Goal: Information Seeking & Learning: Understand process/instructions

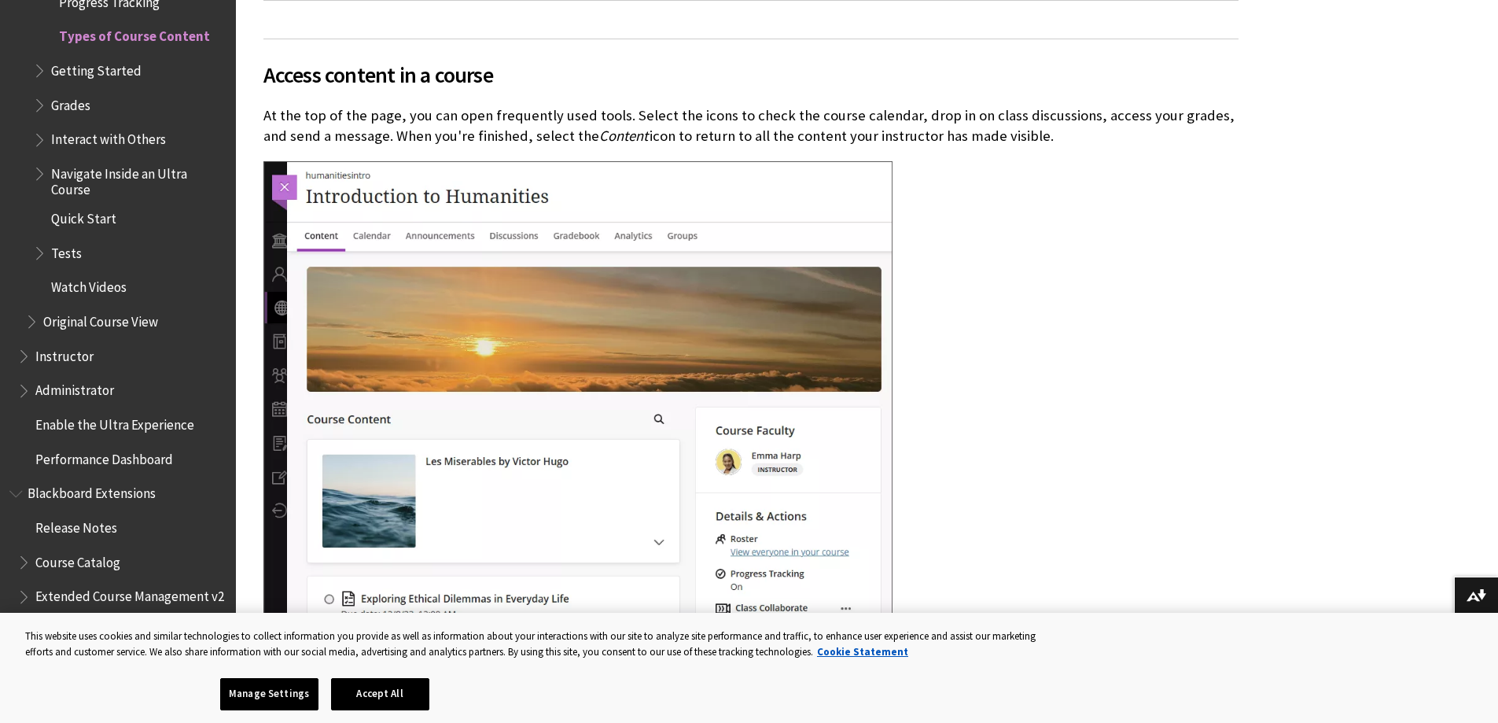
click at [116, 127] on span "Interact with Others" at bounding box center [108, 137] width 115 height 21
click at [39, 136] on span "Book outline for Blackboard Learn Help" at bounding box center [41, 137] width 17 height 20
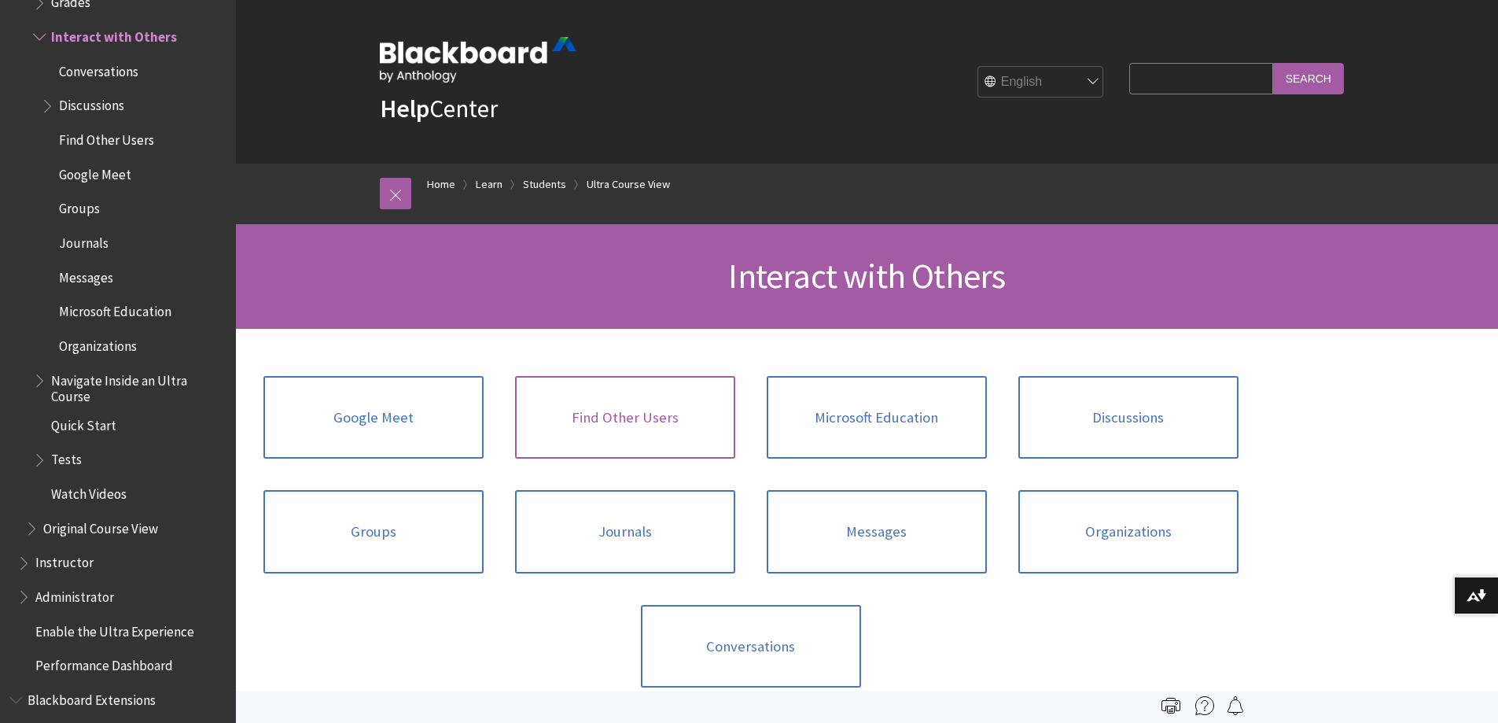
click at [626, 411] on link "Find Other Users" at bounding box center [625, 417] width 220 height 83
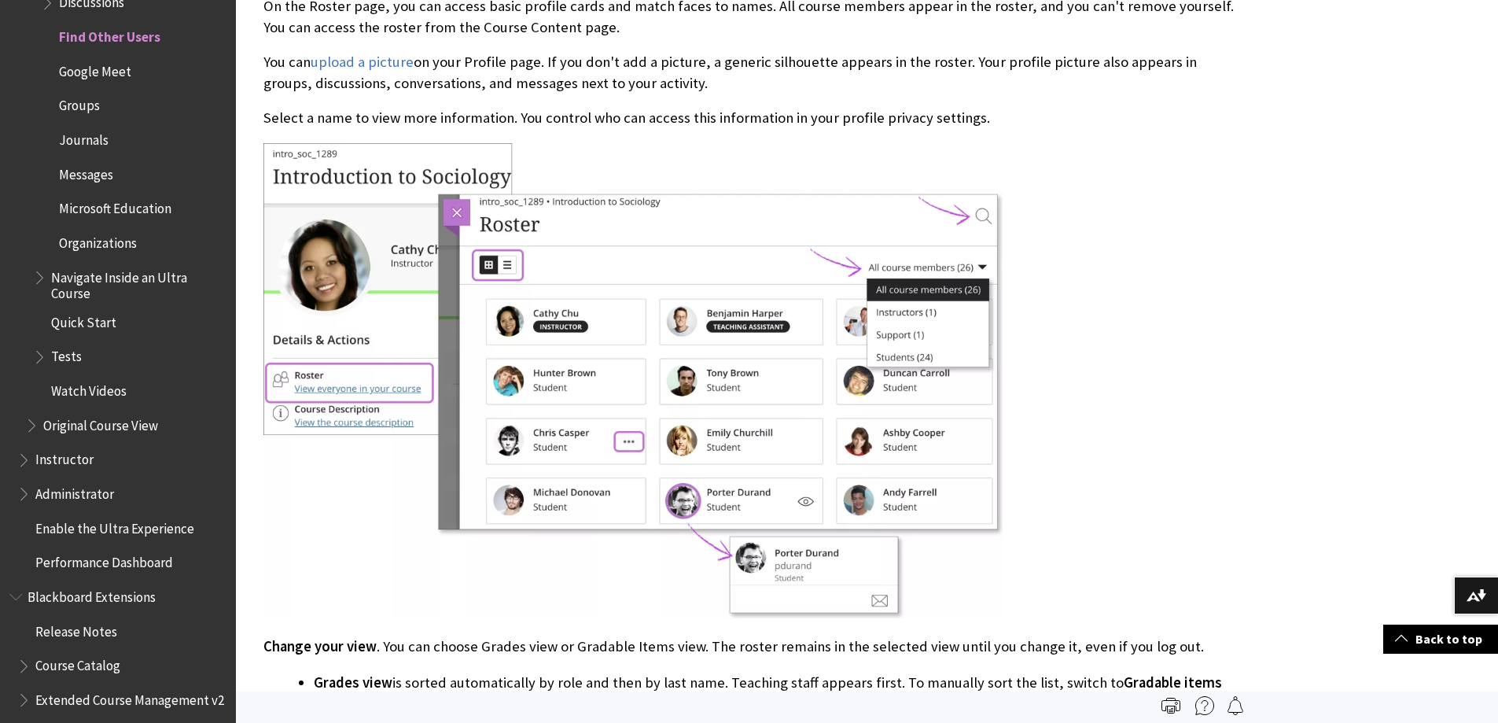
scroll to position [472, 0]
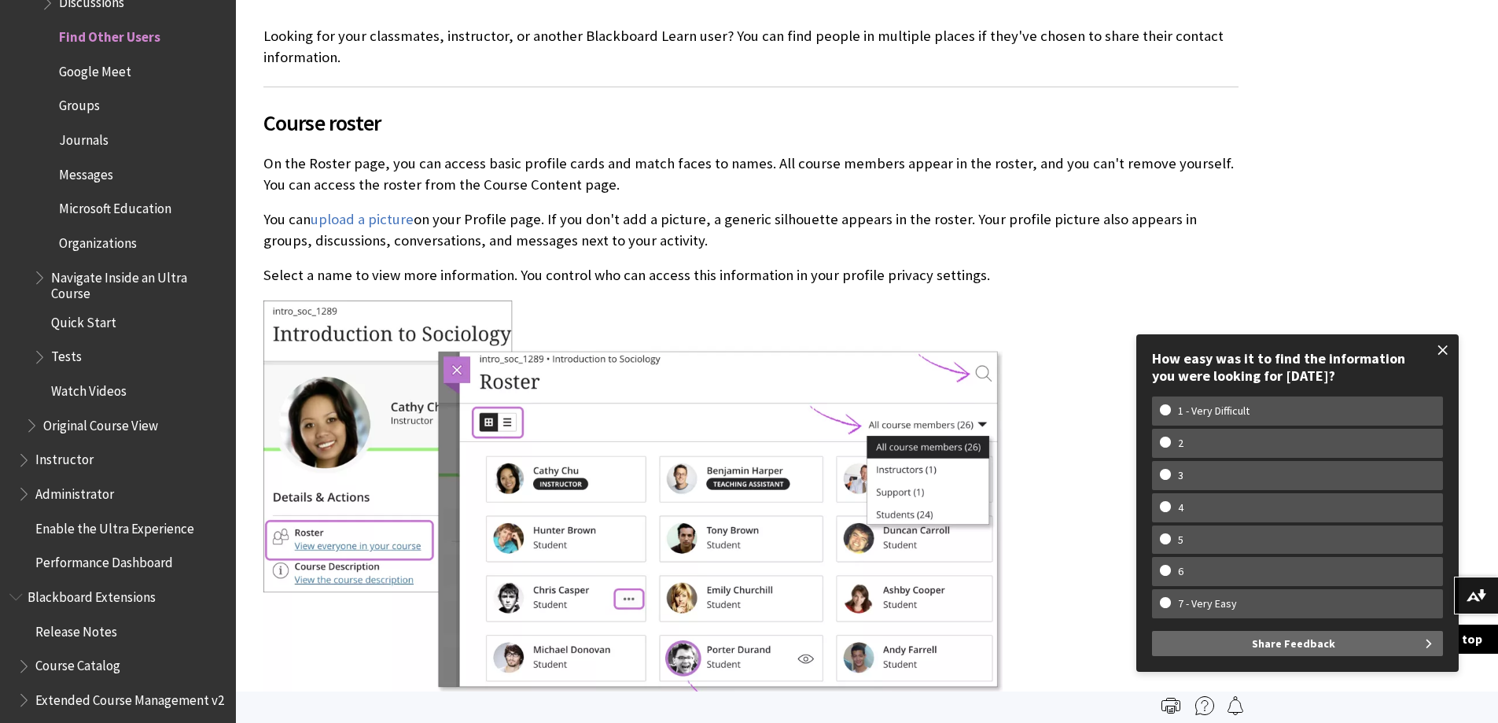
click at [1440, 340] on span at bounding box center [1442, 349] width 33 height 33
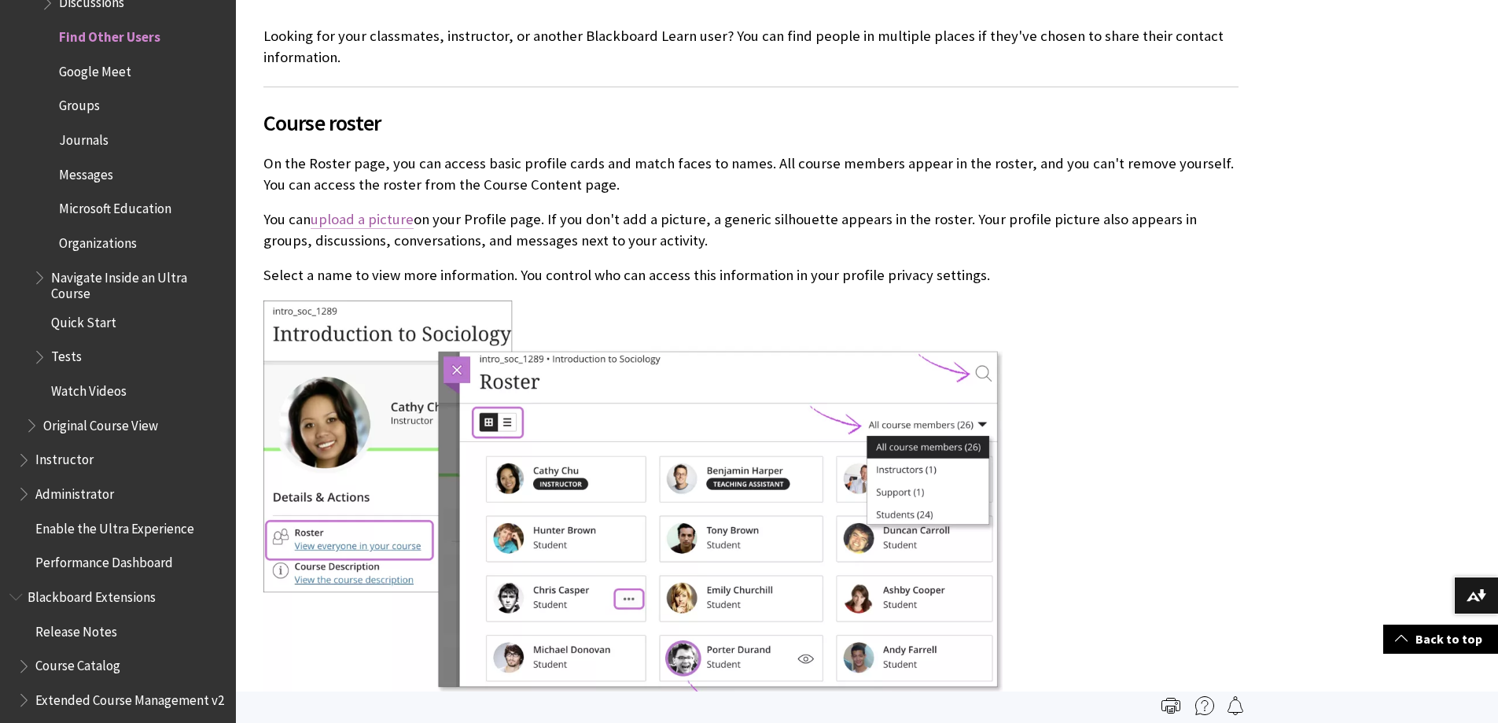
click at [366, 219] on link "upload a picture" at bounding box center [362, 219] width 103 height 19
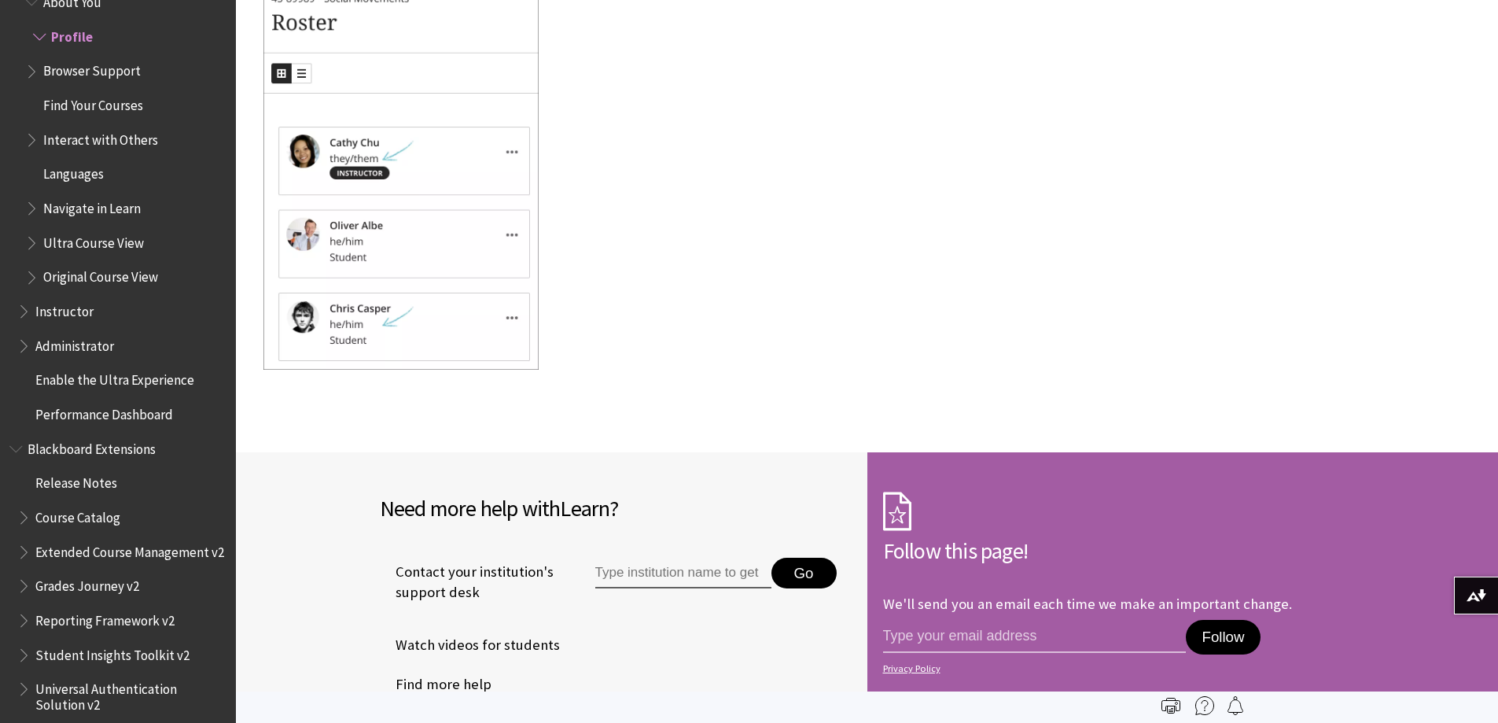
scroll to position [4010, 0]
